Goal: Transaction & Acquisition: Obtain resource

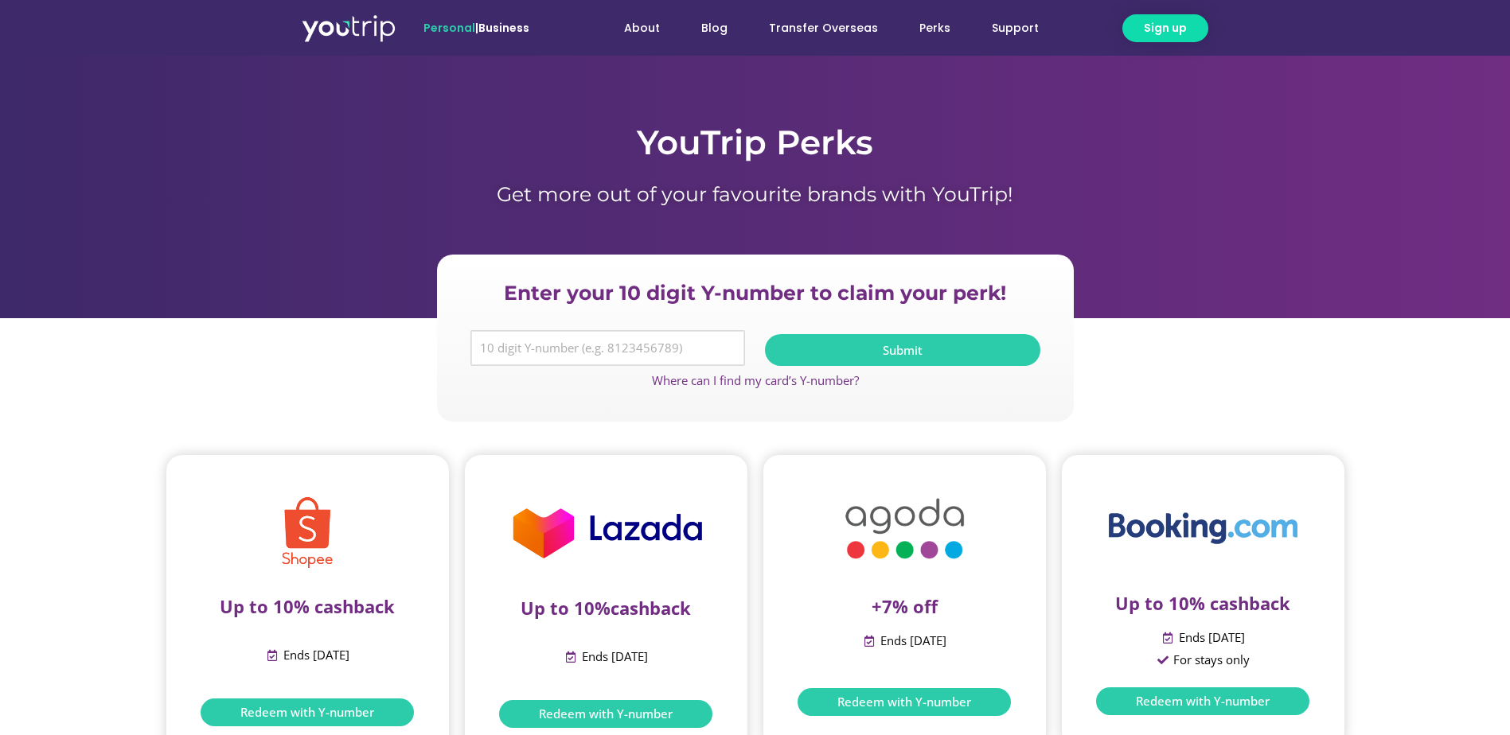
click at [589, 353] on input "Y Number" at bounding box center [607, 348] width 275 height 37
type input "5"
type input "8122040679"
click at [866, 345] on span "Submit" at bounding box center [902, 351] width 237 height 12
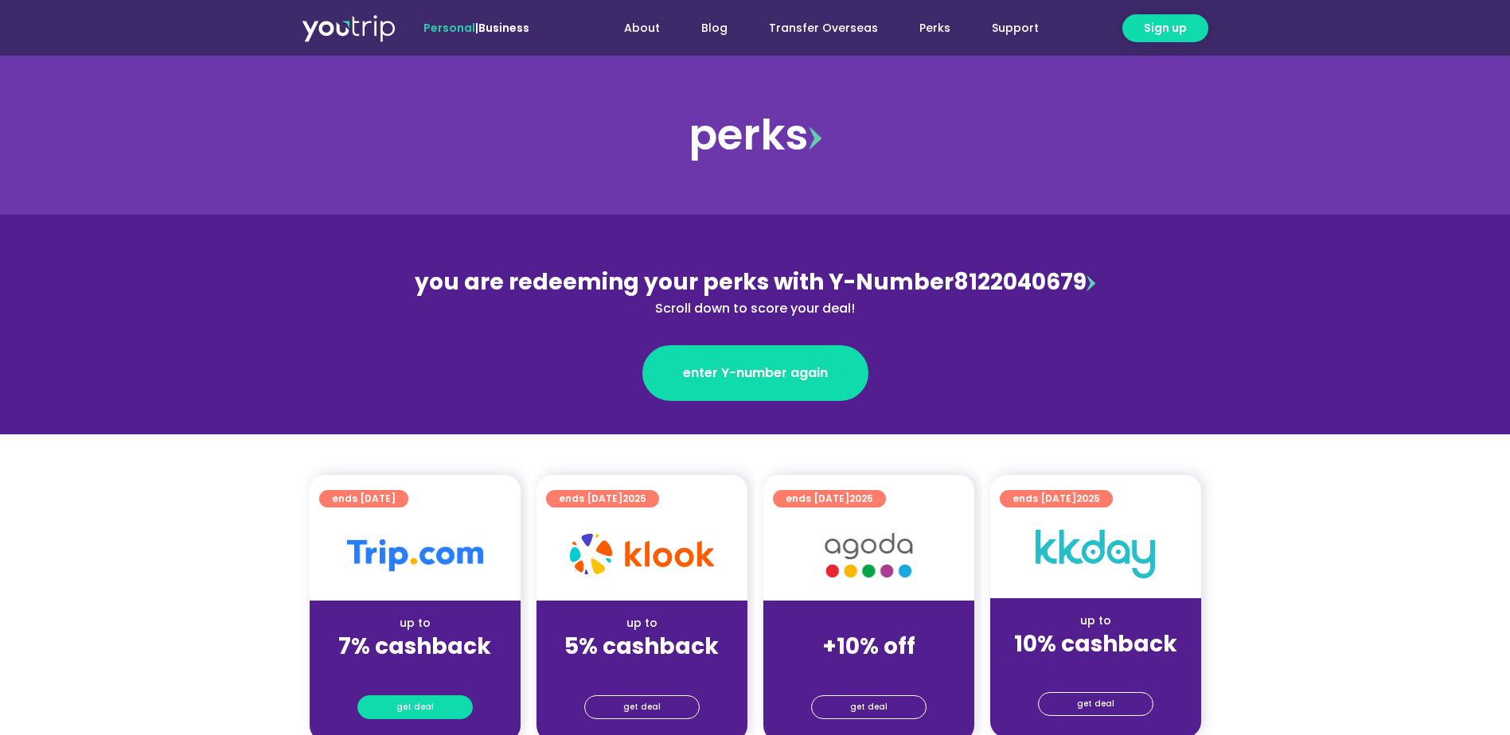
click at [442, 712] on link "get deal" at bounding box center [414, 708] width 115 height 24
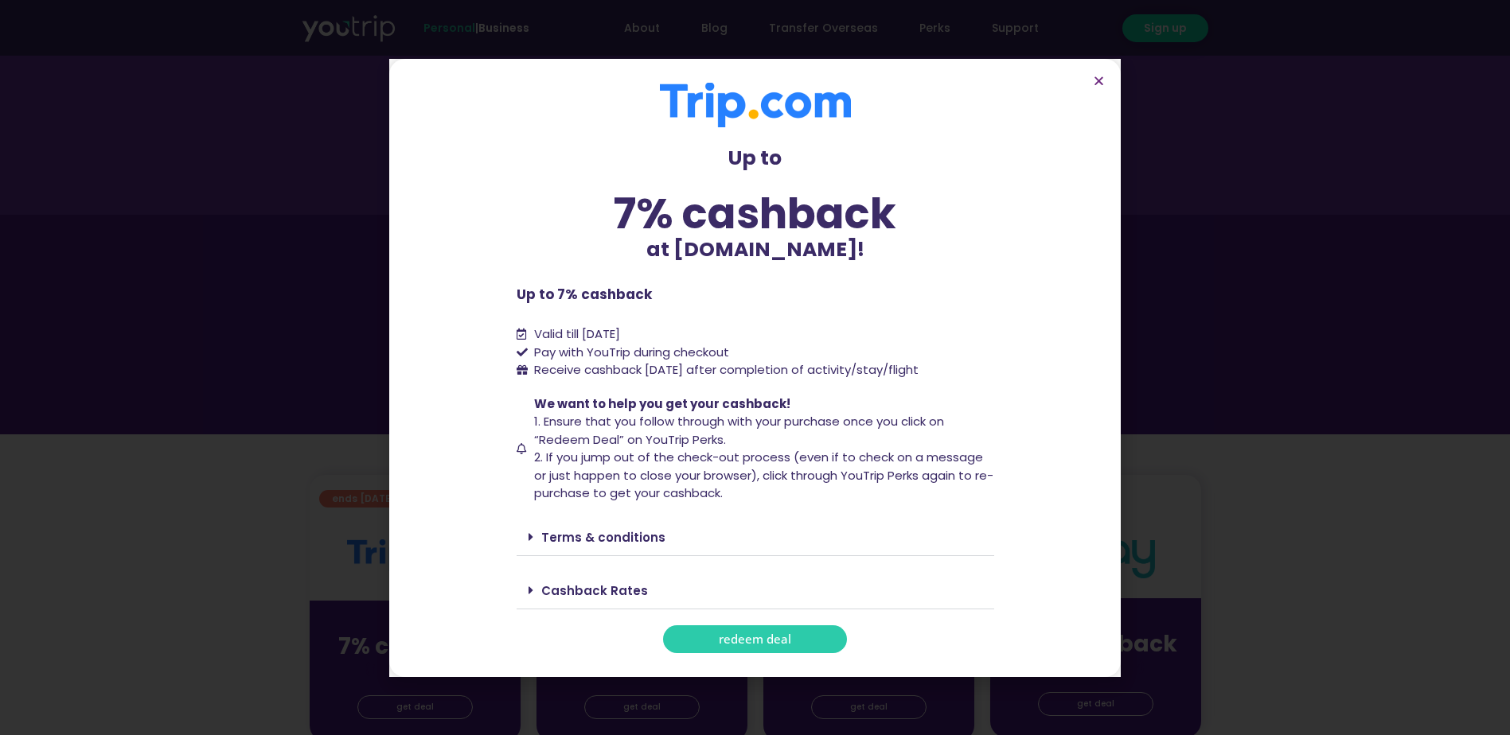
click at [738, 638] on span "redeem deal" at bounding box center [755, 639] width 72 height 12
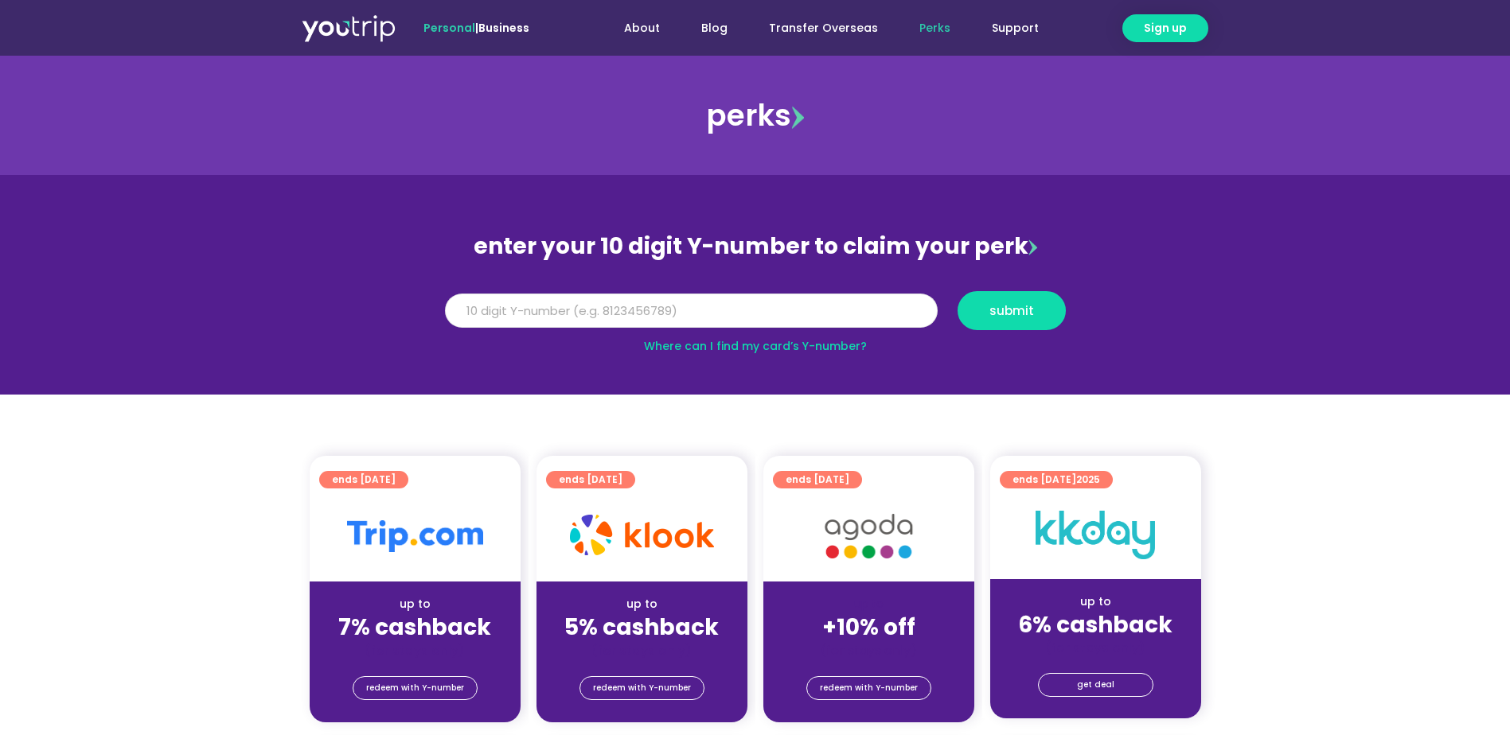
click at [805, 314] on input "Y Number" at bounding box center [691, 311] width 493 height 35
type input "8122040679"
click at [1049, 314] on span "submit" at bounding box center [1011, 311] width 81 height 12
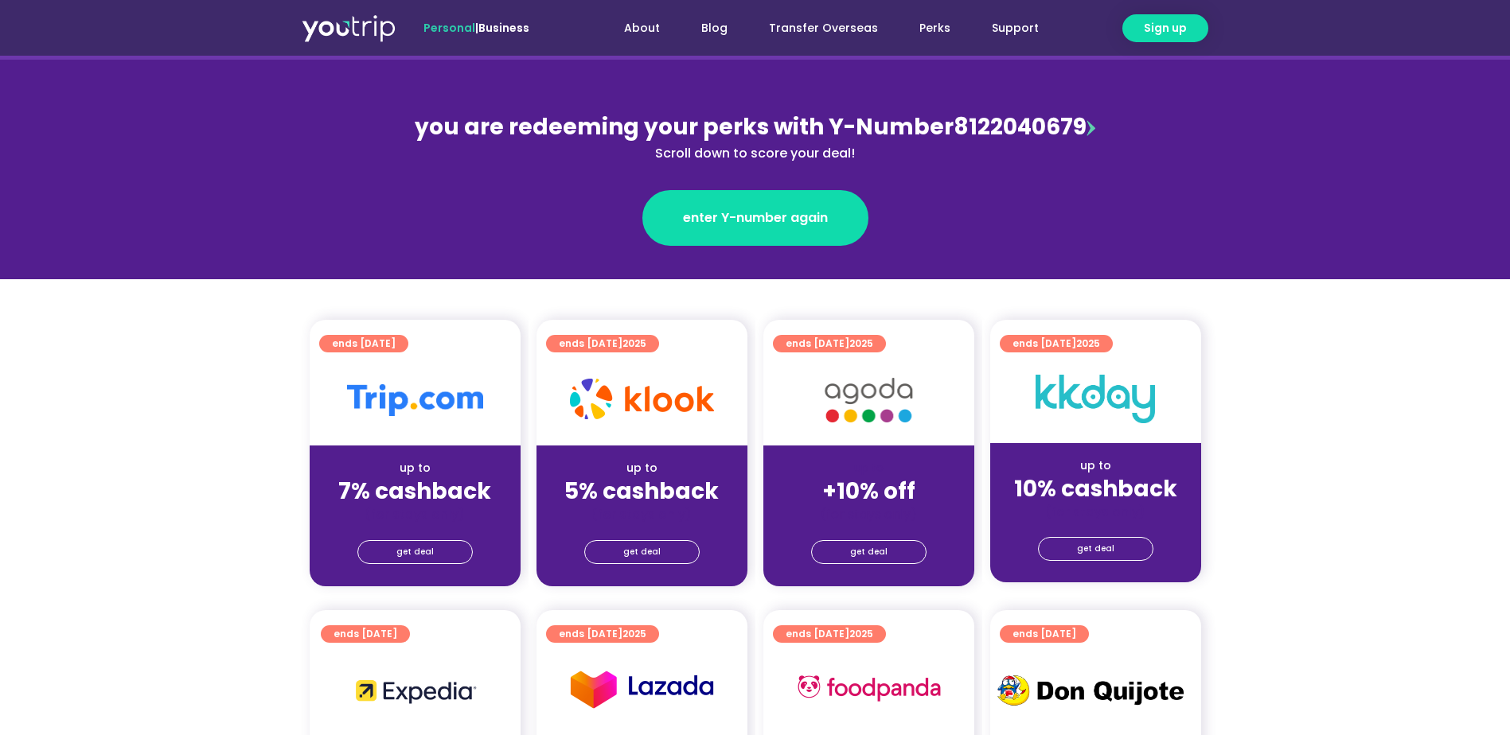
scroll to position [159, 0]
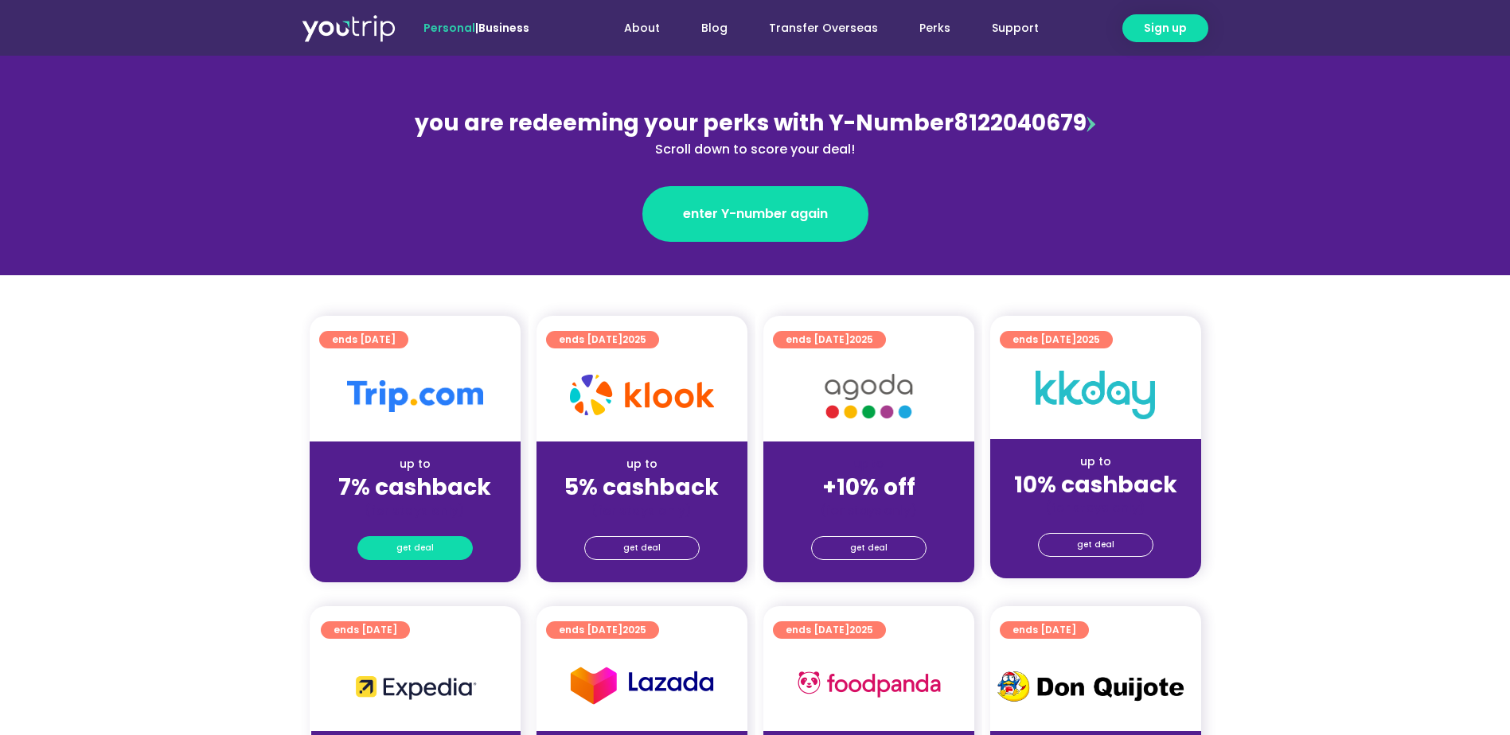
click at [437, 553] on link "get deal" at bounding box center [414, 548] width 115 height 24
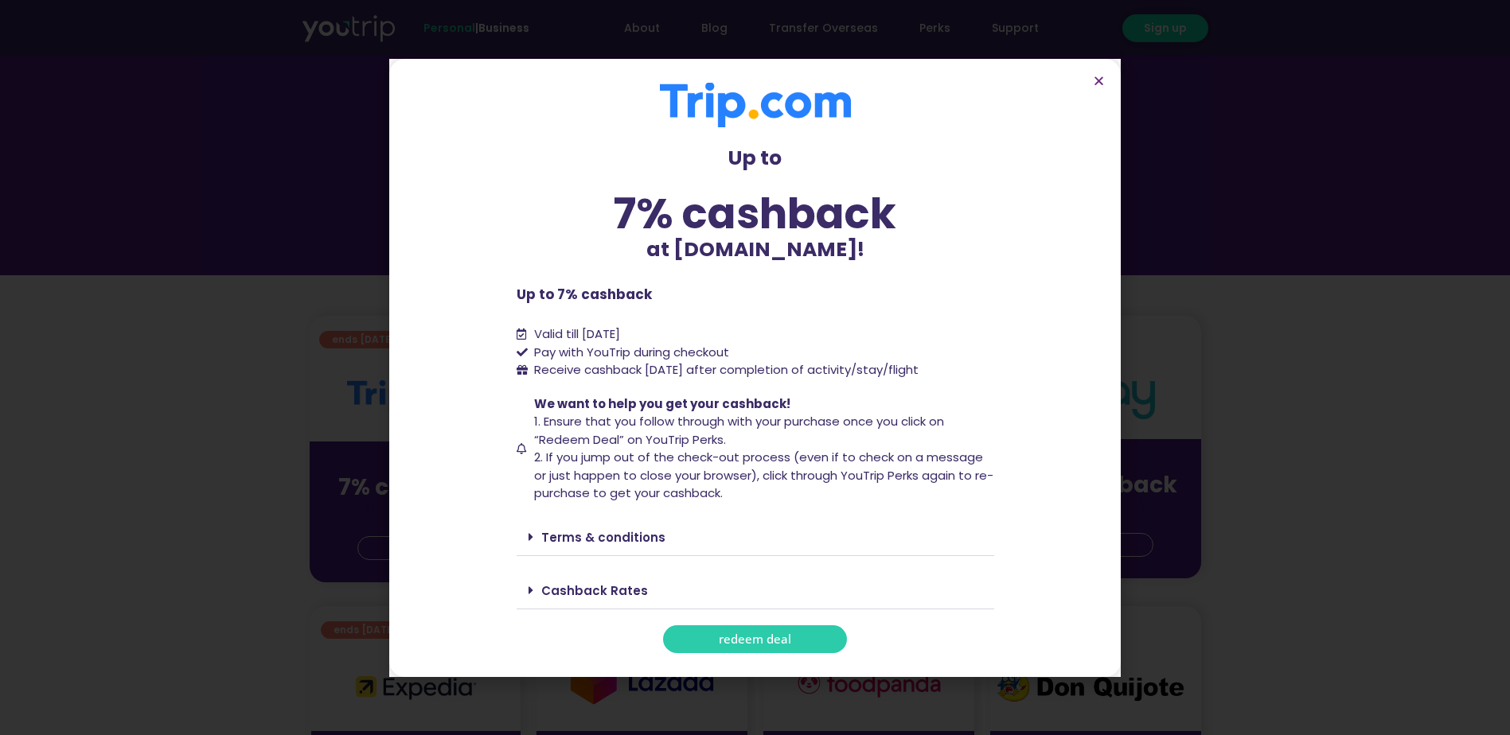
click at [759, 639] on span "redeem deal" at bounding box center [755, 639] width 72 height 12
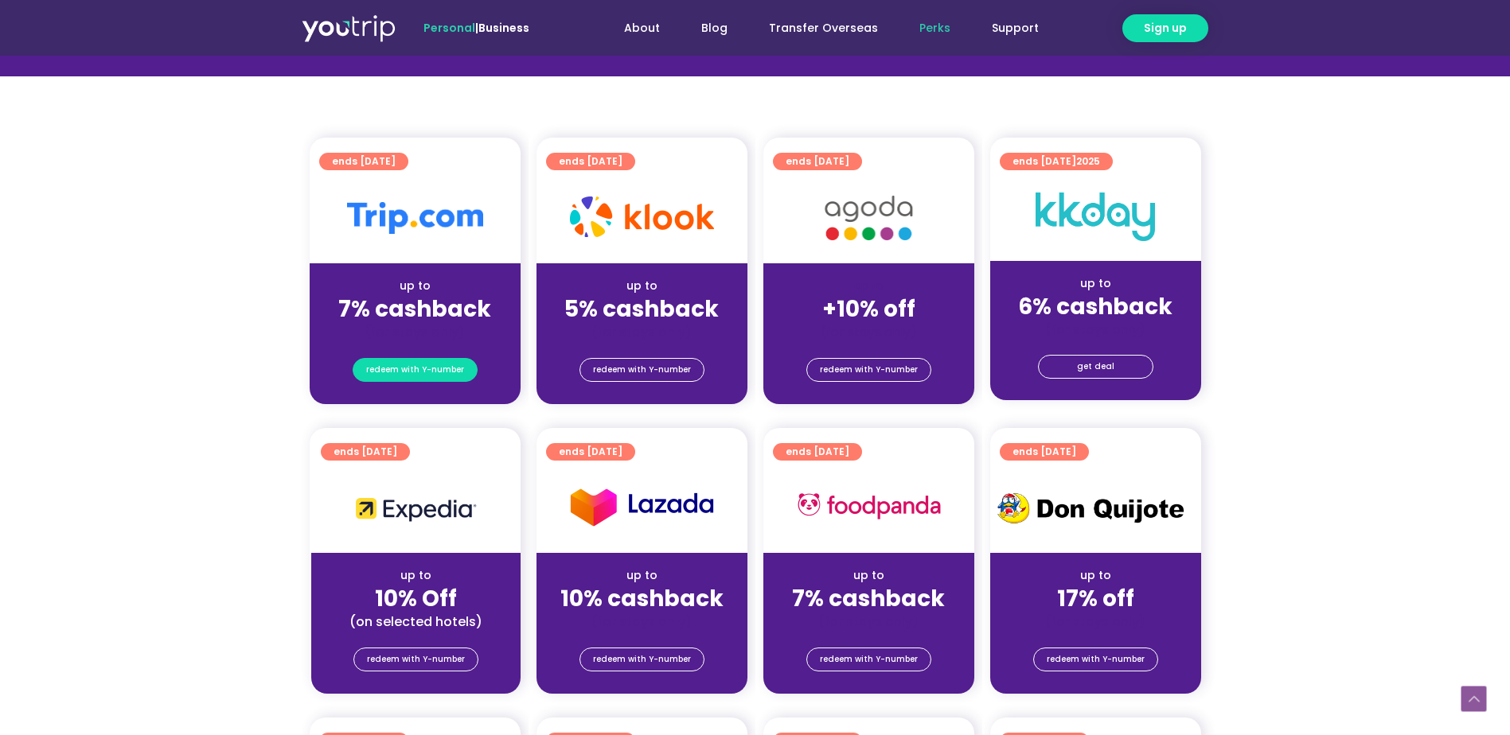
click at [446, 367] on span "redeem with Y-number" at bounding box center [415, 370] width 98 height 22
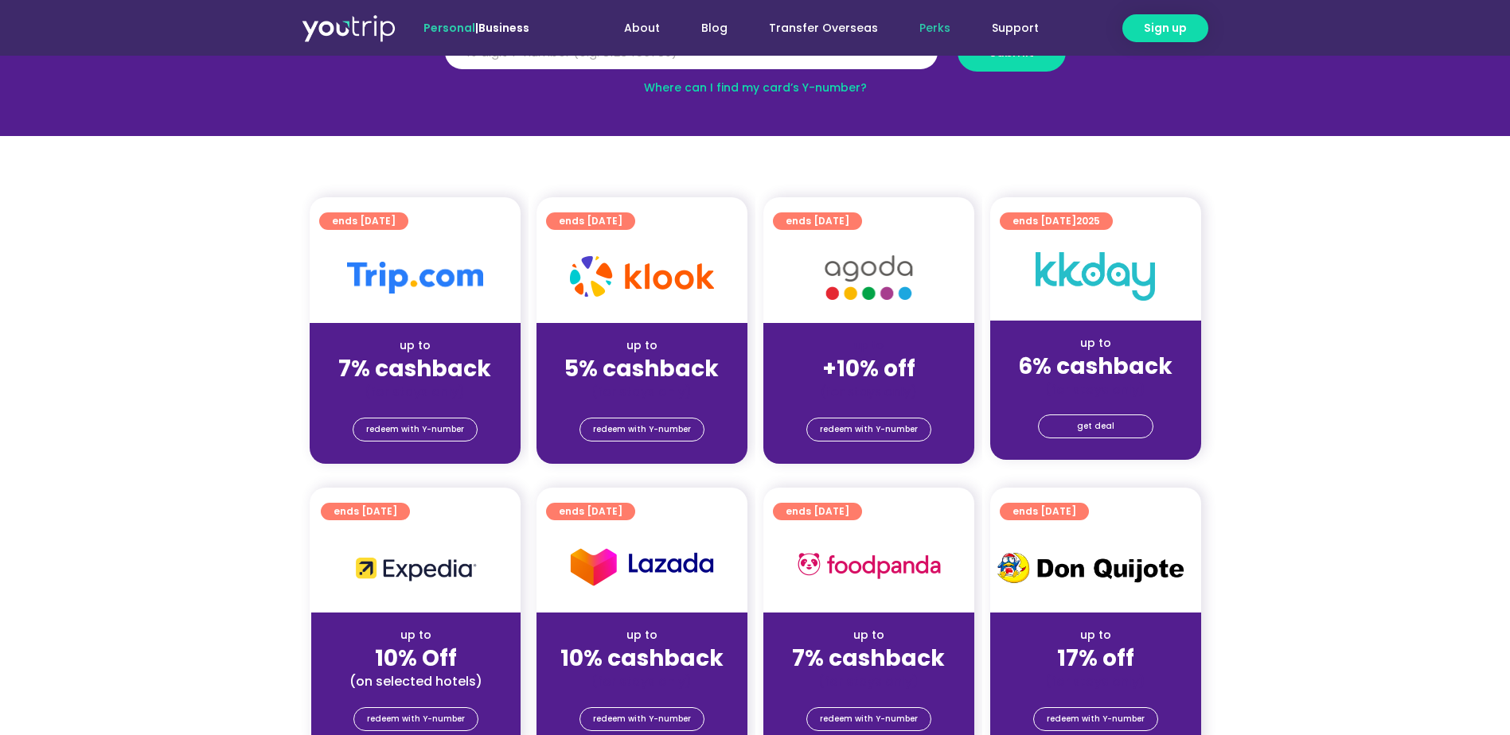
scroll to position [318, 0]
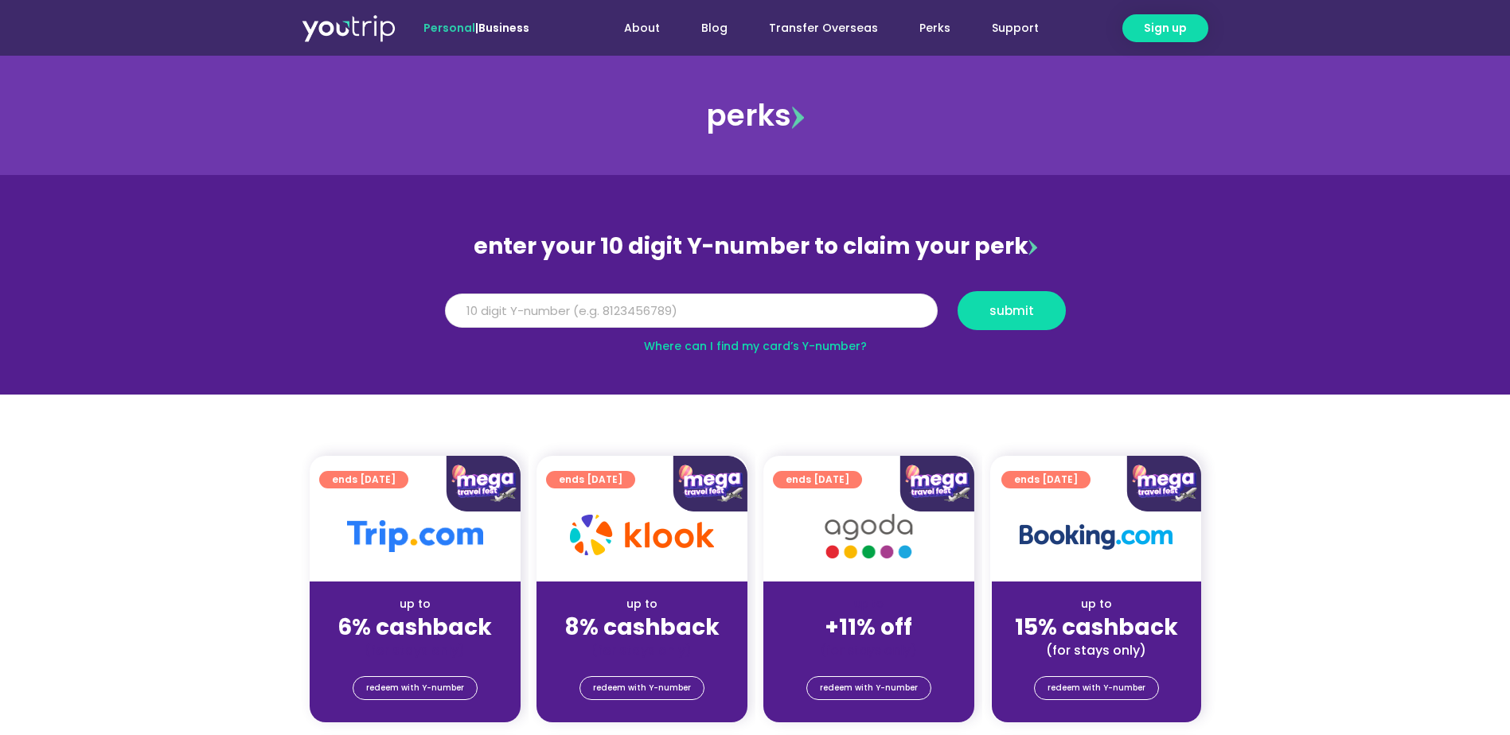
click at [758, 314] on input "Y Number" at bounding box center [691, 311] width 493 height 35
type input "810"
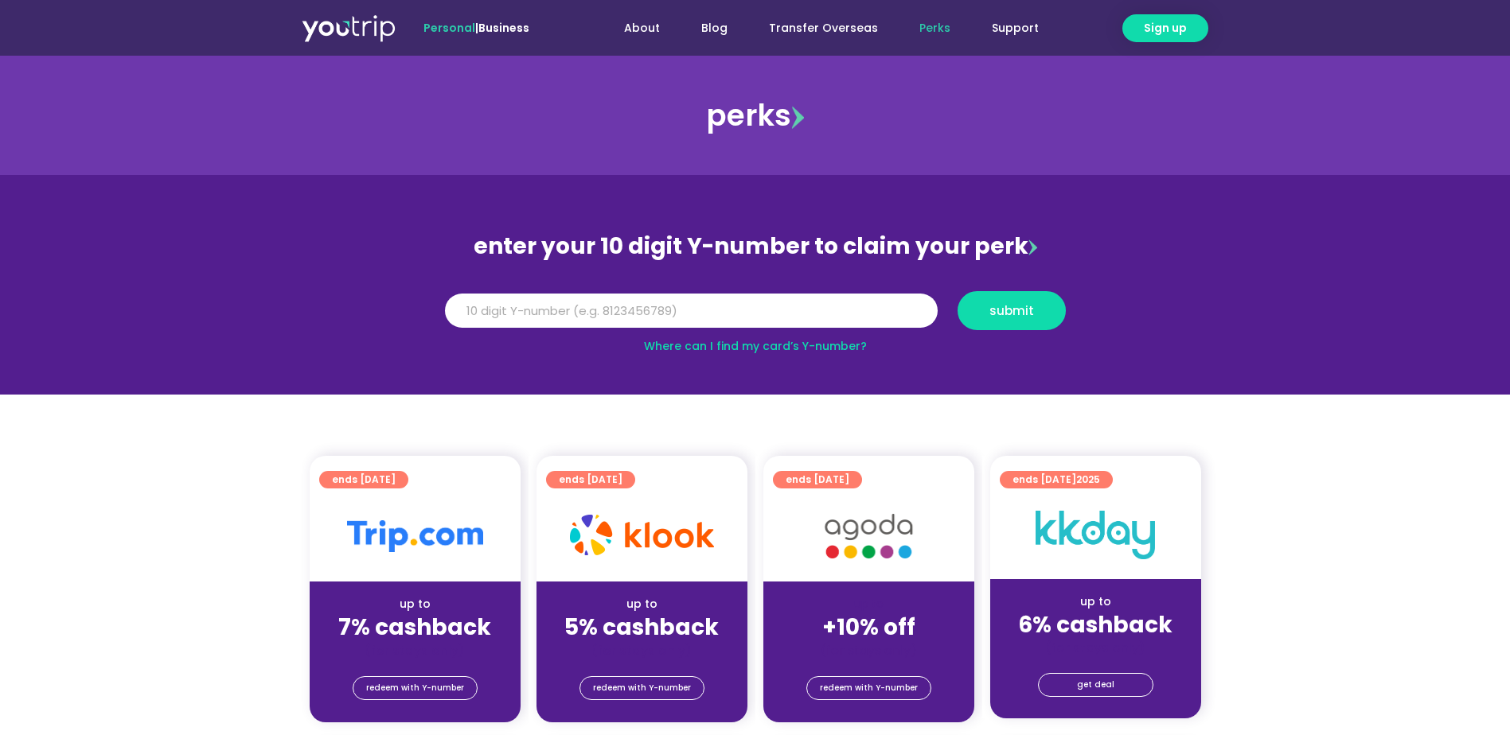
click at [383, 477] on span "ends [DATE]" at bounding box center [364, 480] width 64 height 18
click at [399, 535] on img at bounding box center [415, 536] width 136 height 32
click at [384, 483] on span "ends 30 Sep 2025" at bounding box center [364, 480] width 64 height 18
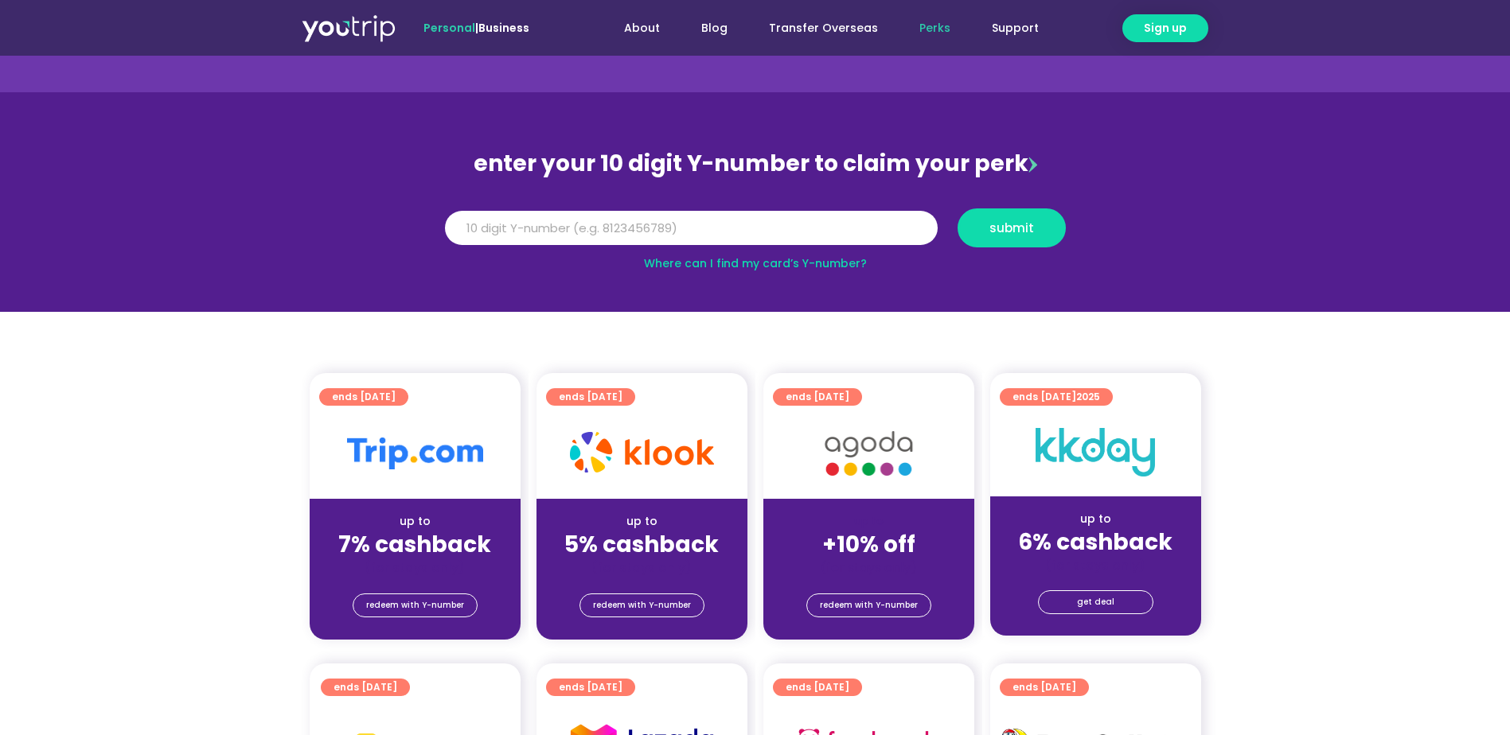
scroll to position [159, 0]
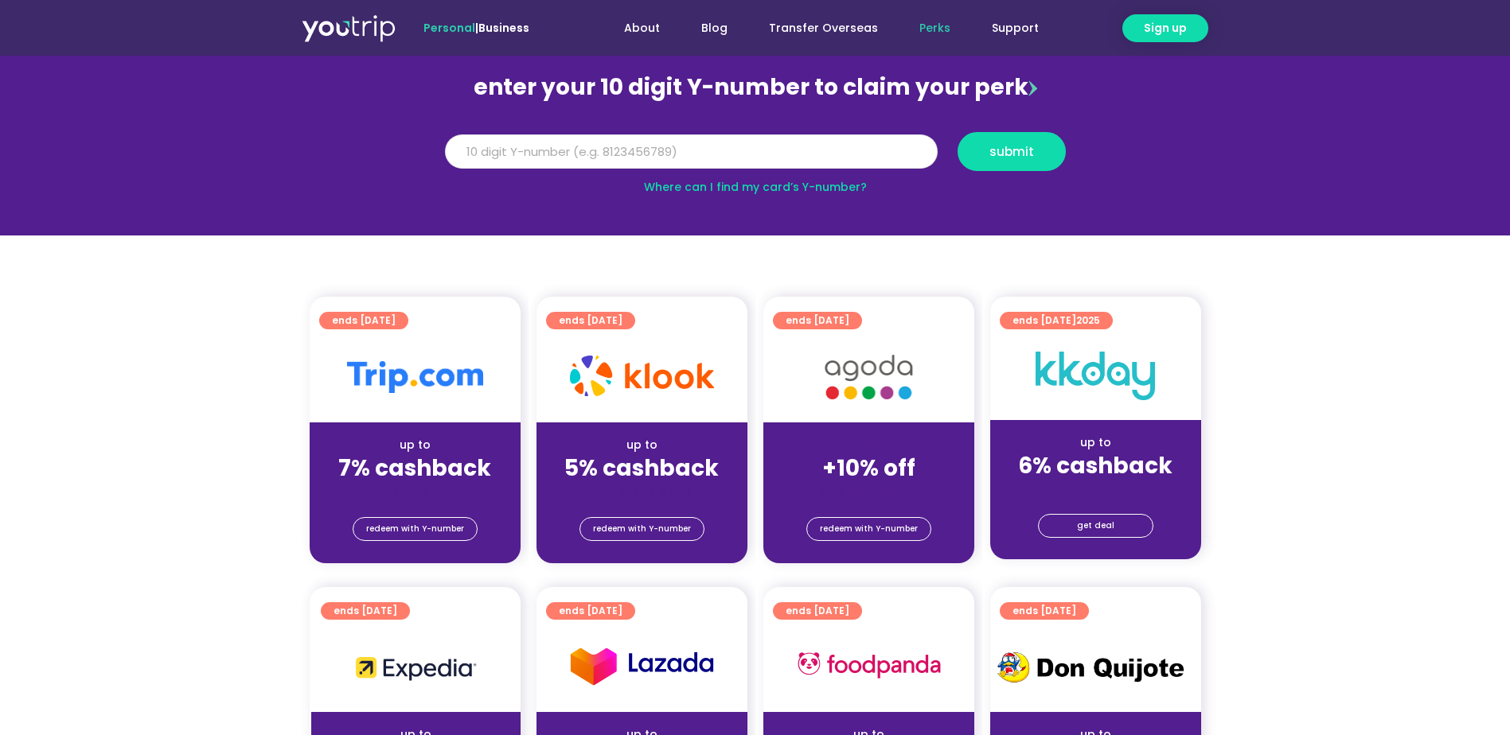
click at [549, 150] on input "Y Number" at bounding box center [691, 151] width 493 height 35
type input "8122040679"
click at [1013, 138] on button "submit" at bounding box center [1011, 151] width 108 height 39
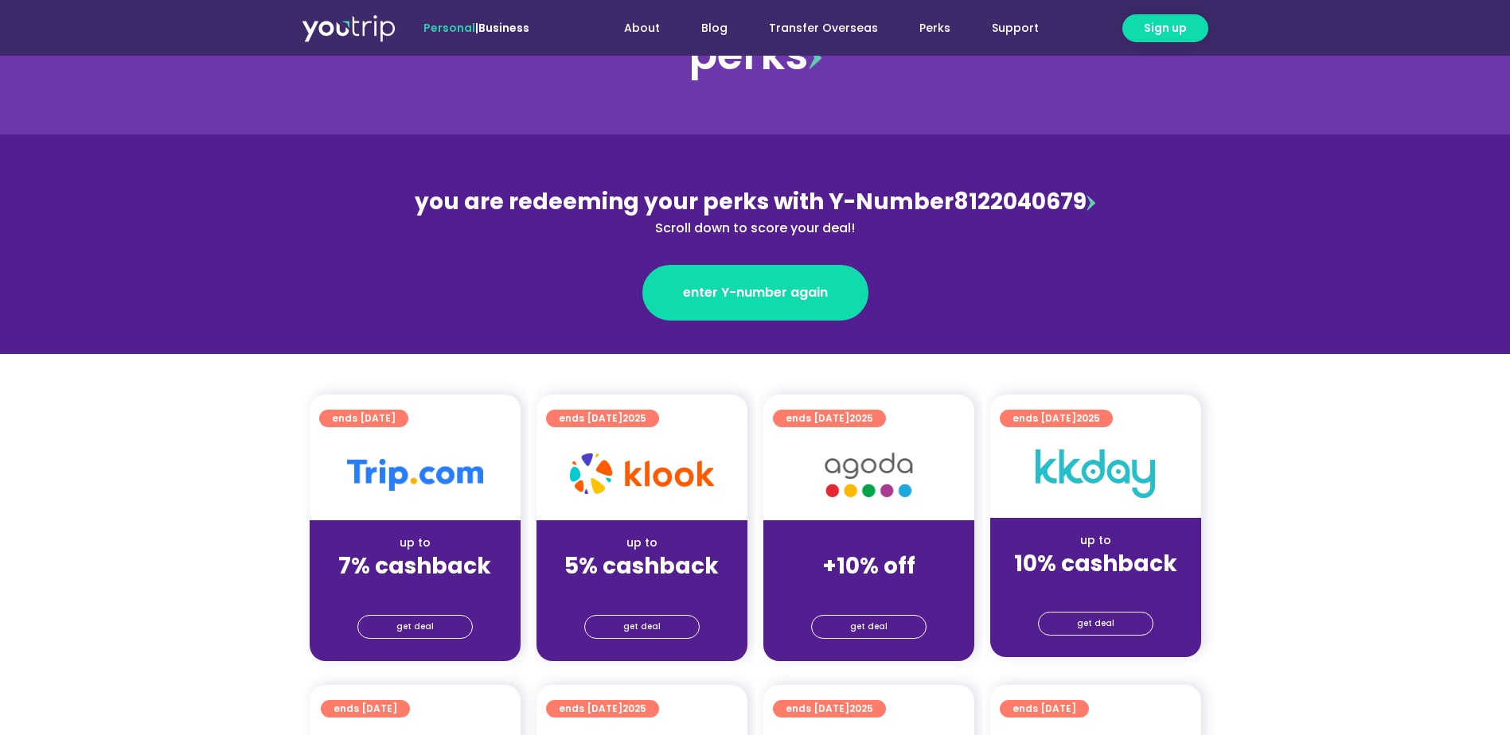
scroll to position [80, 0]
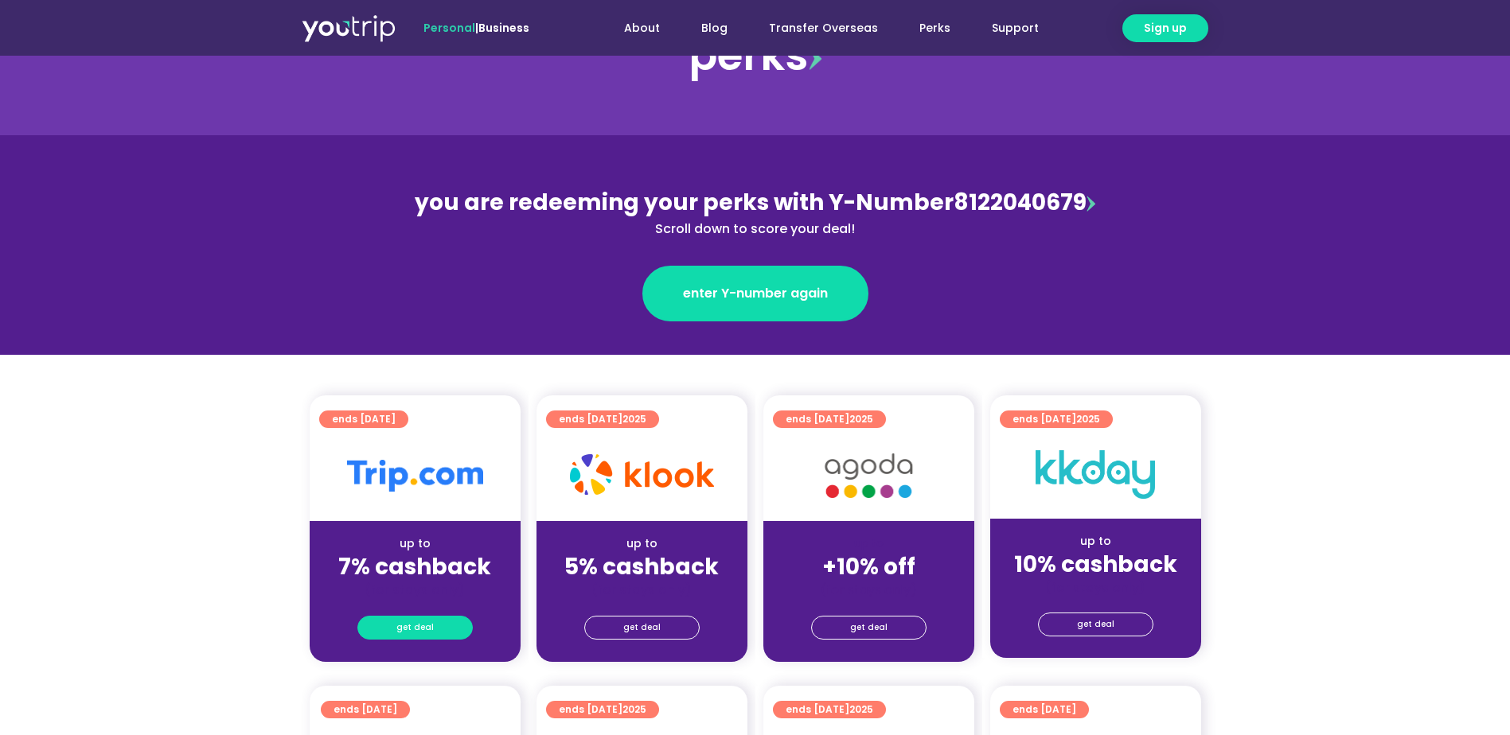
click at [435, 619] on link "get deal" at bounding box center [414, 628] width 115 height 24
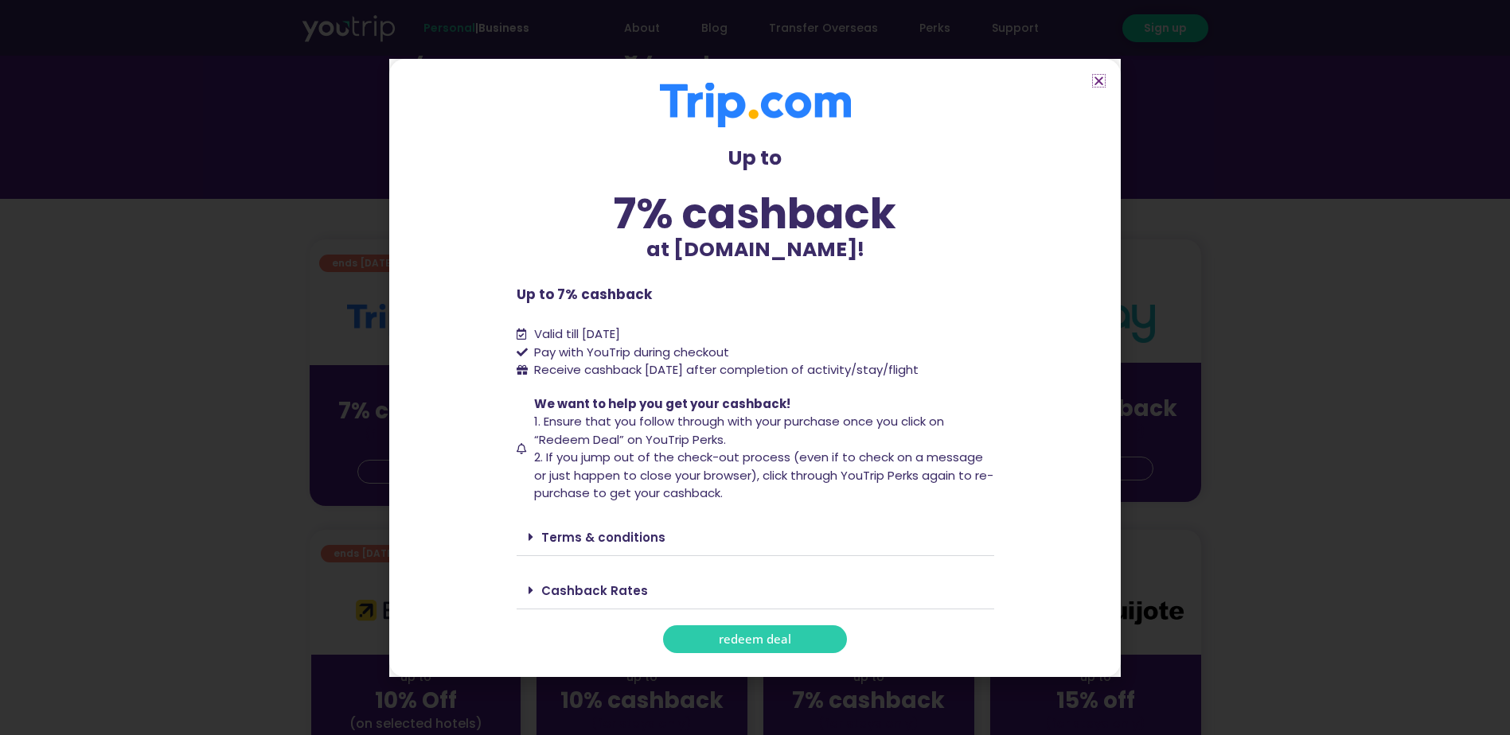
scroll to position [239, 0]
click at [530, 593] on icon at bounding box center [530, 590] width 5 height 13
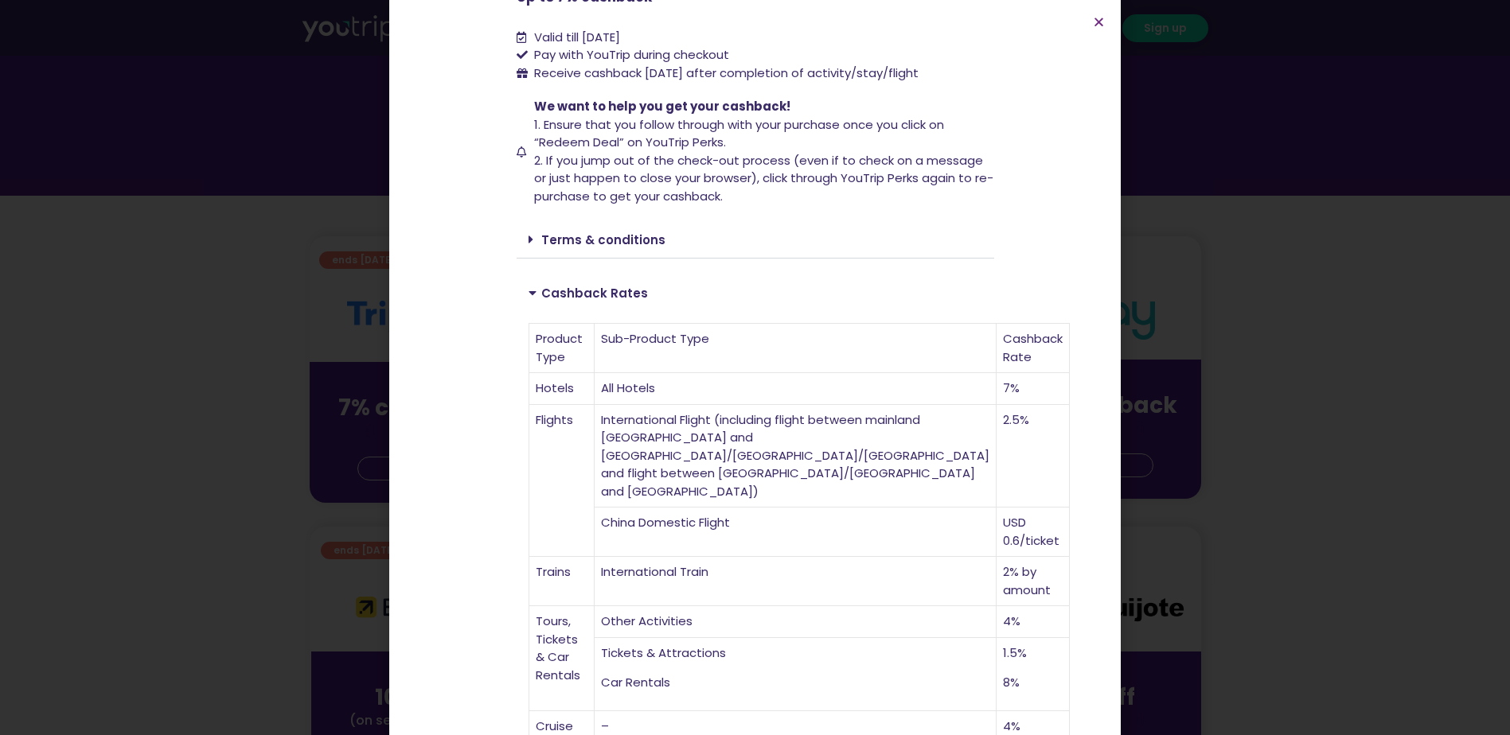
click at [528, 238] on span at bounding box center [534, 239] width 13 height 13
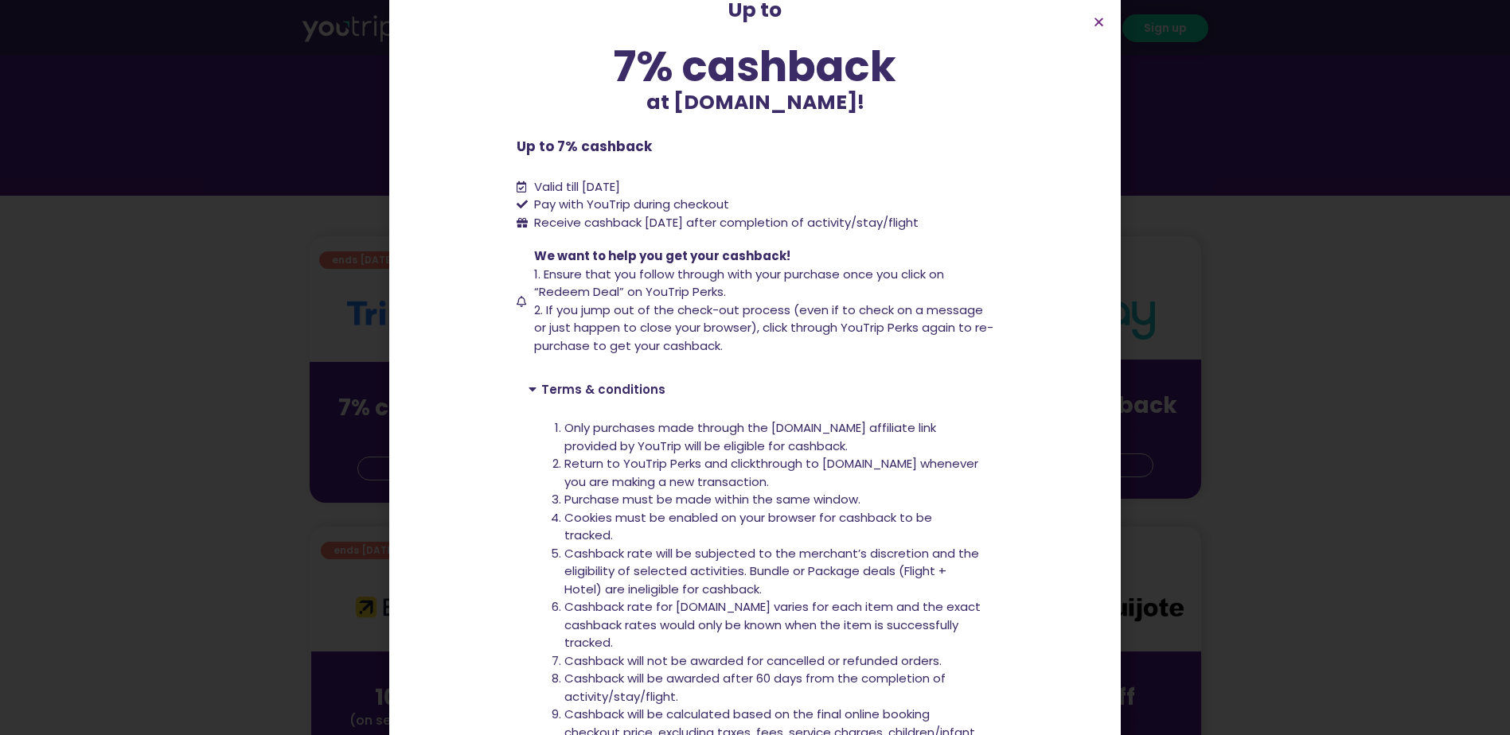
scroll to position [0, 0]
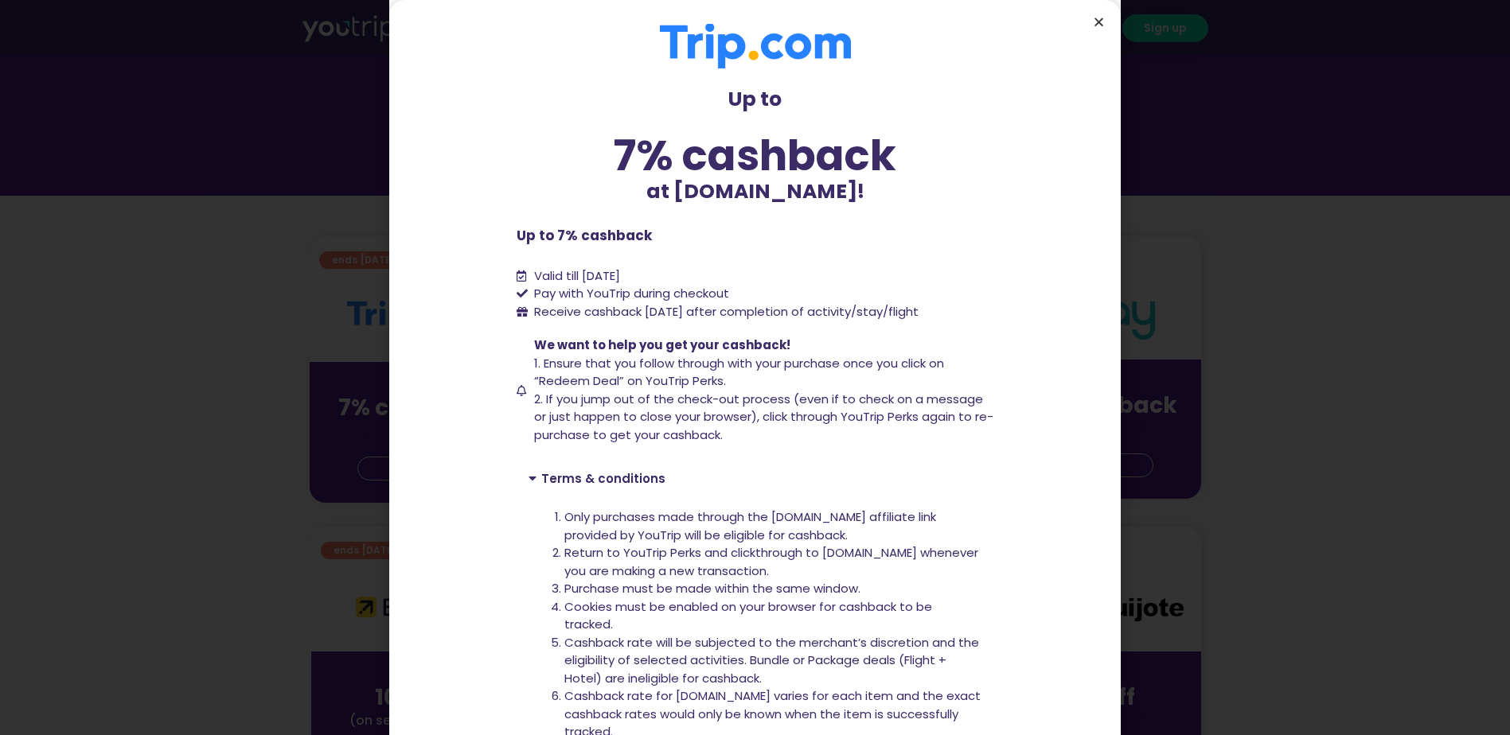
click at [1097, 20] on icon "Close" at bounding box center [1099, 22] width 12 height 12
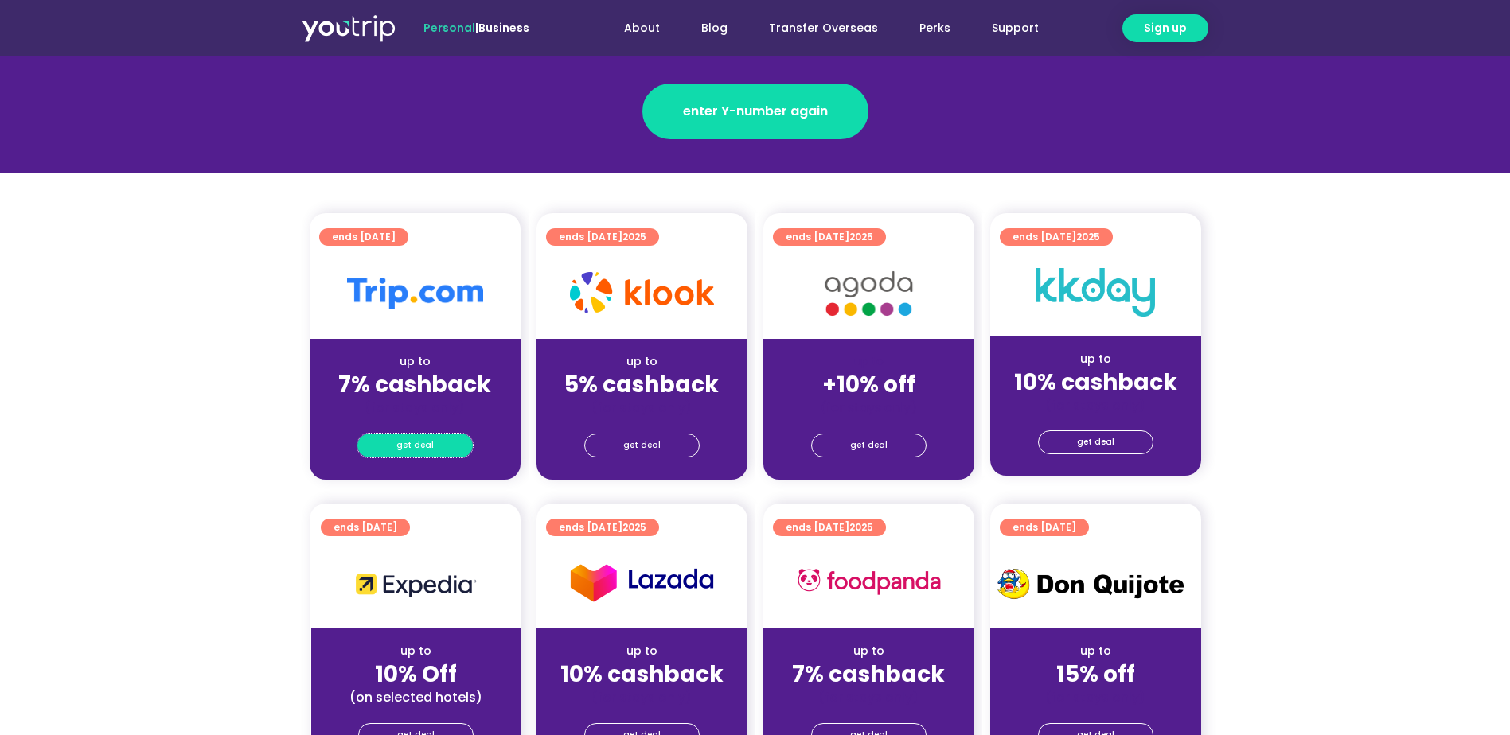
scroll to position [398, 0]
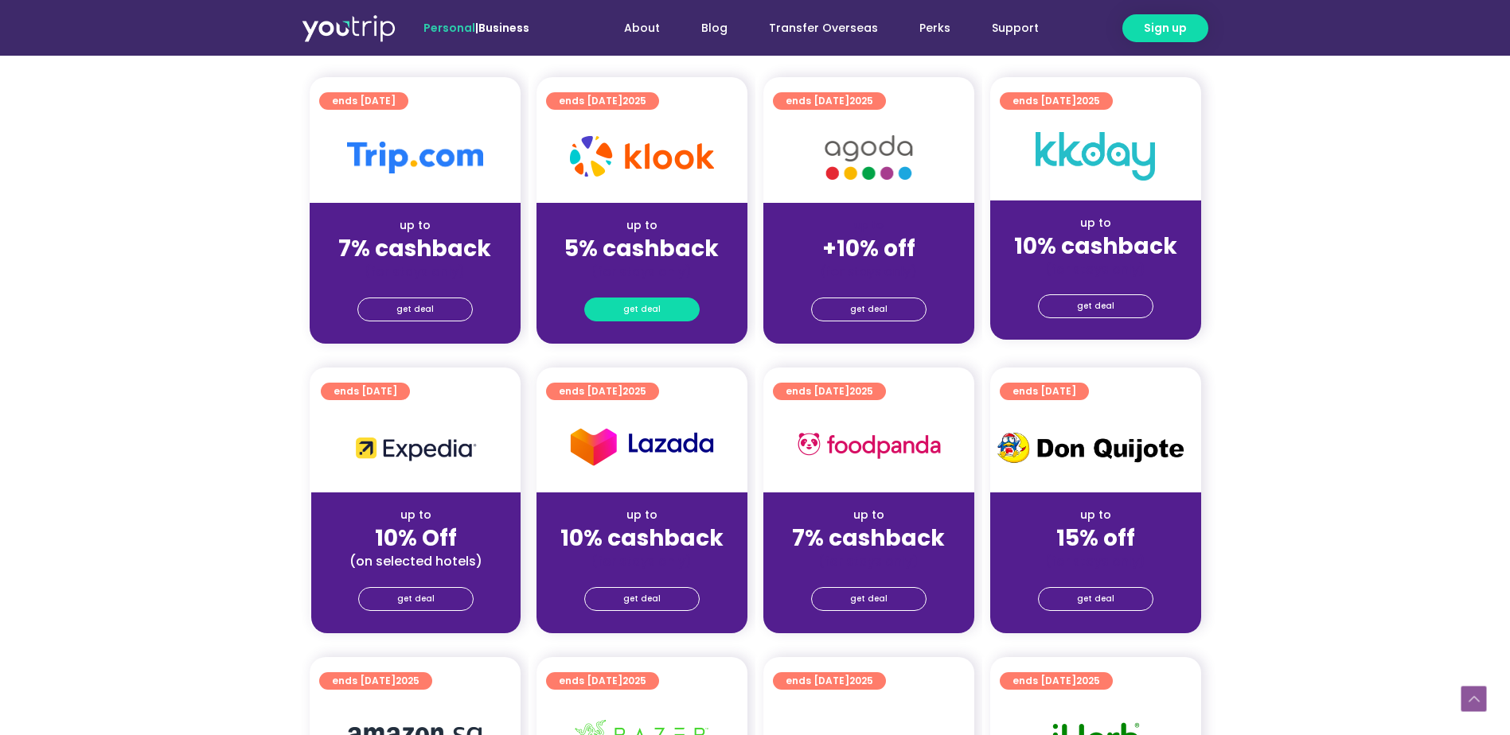
click at [644, 305] on span "get deal" at bounding box center [641, 309] width 37 height 22
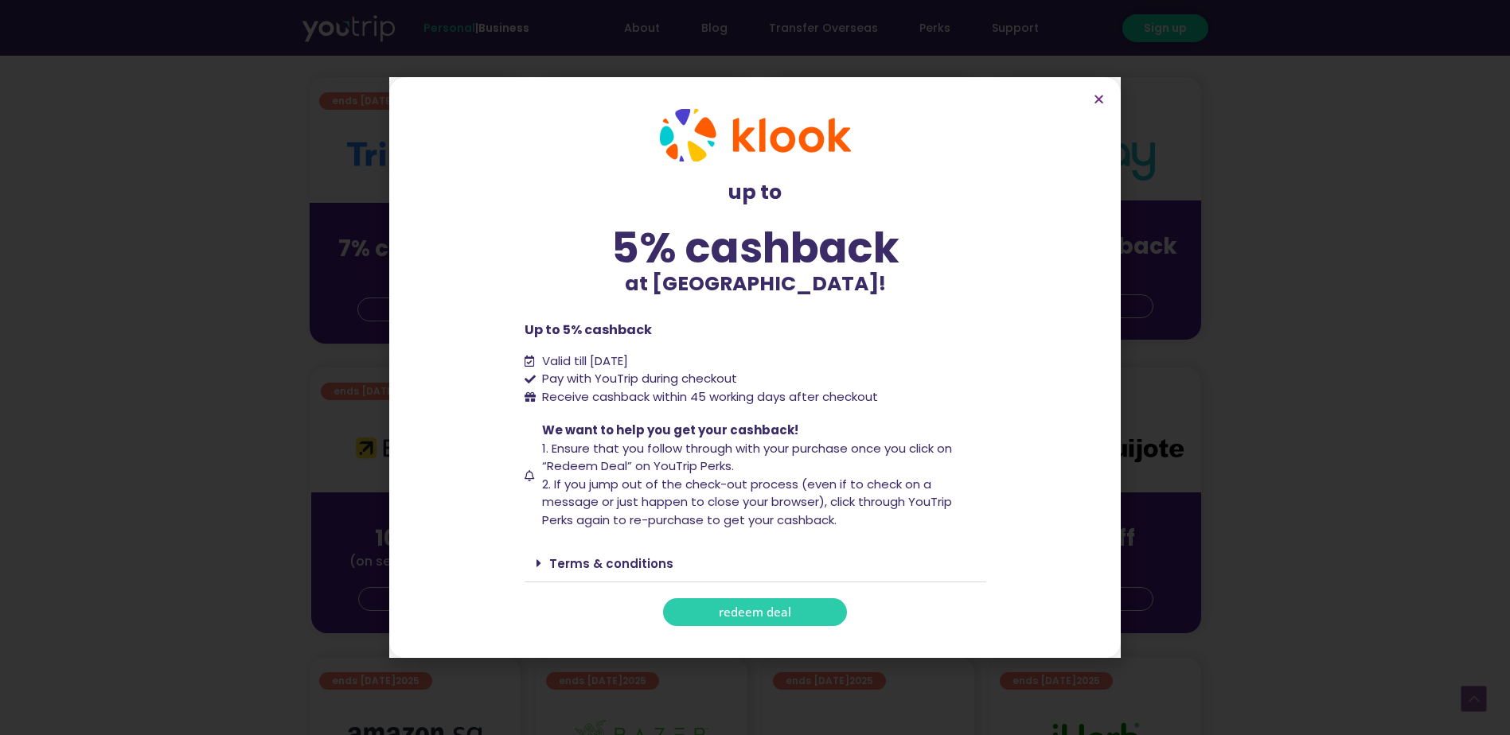
click at [786, 618] on span "redeem deal" at bounding box center [755, 612] width 72 height 12
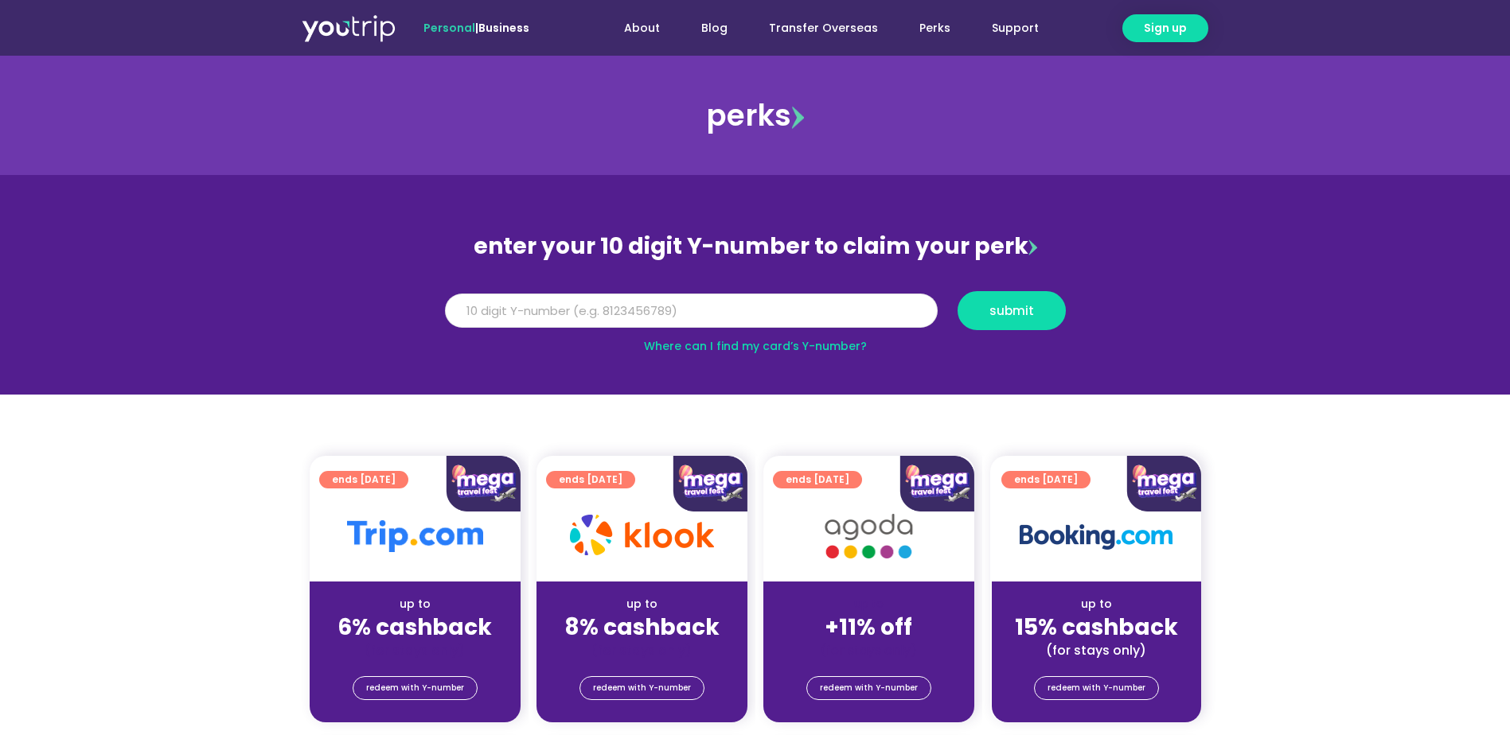
click at [663, 309] on input "Y Number" at bounding box center [691, 311] width 493 height 35
type input "8122040679"
click at [1021, 317] on span "submit" at bounding box center [1011, 311] width 45 height 12
